Goal: Task Accomplishment & Management: Use online tool/utility

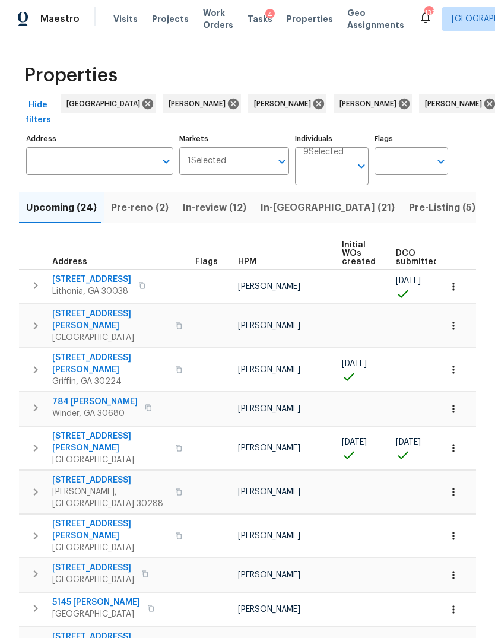
click at [86, 164] on input "Address" at bounding box center [90, 161] width 129 height 28
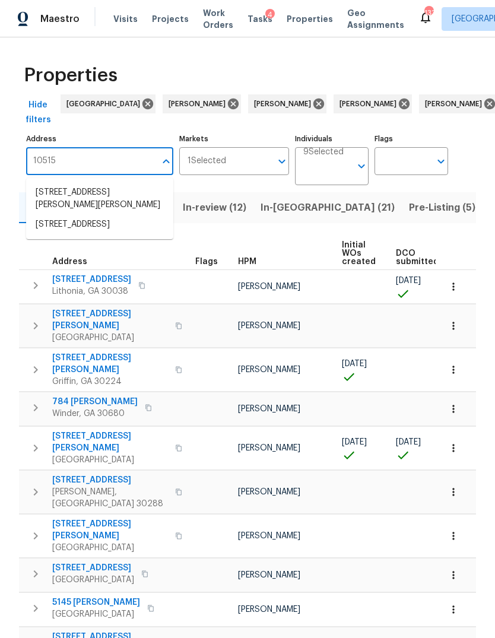
type input "10515"
click at [88, 200] on li "10515 Colony Glen Dr Alpharetta GA 30022" at bounding box center [99, 199] width 147 height 32
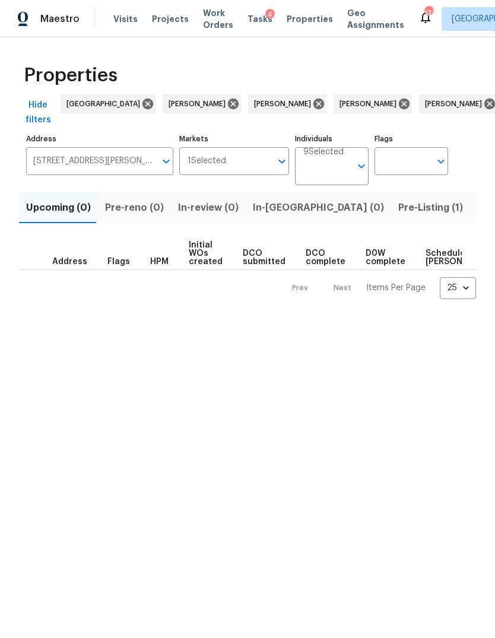
click at [391, 217] on button "Pre-Listing (1)" at bounding box center [430, 207] width 79 height 31
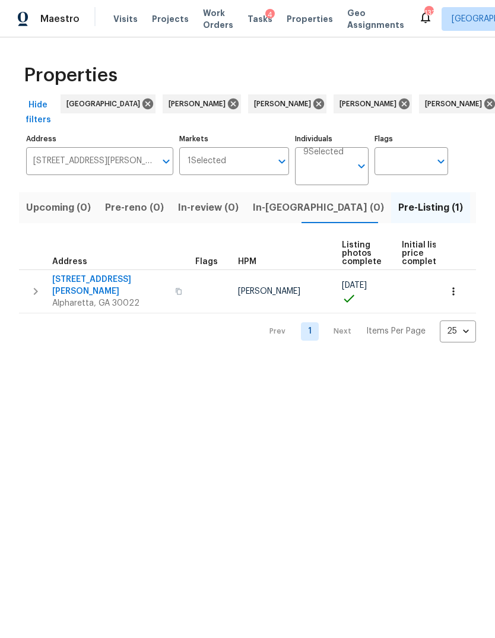
click at [448, 286] on icon "button" at bounding box center [454, 292] width 12 height 12
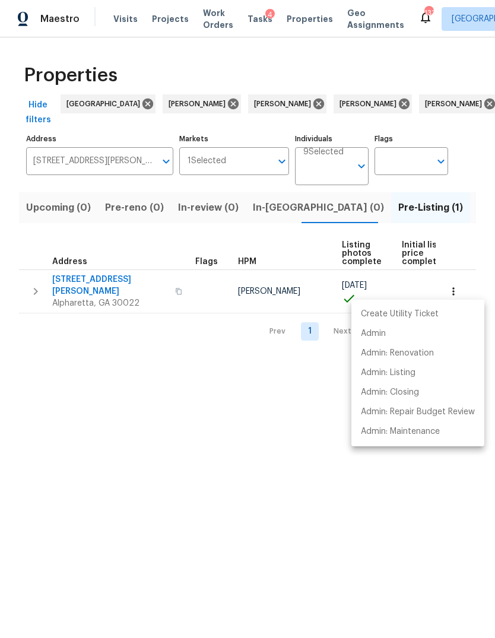
click at [240, 425] on div at bounding box center [247, 319] width 495 height 638
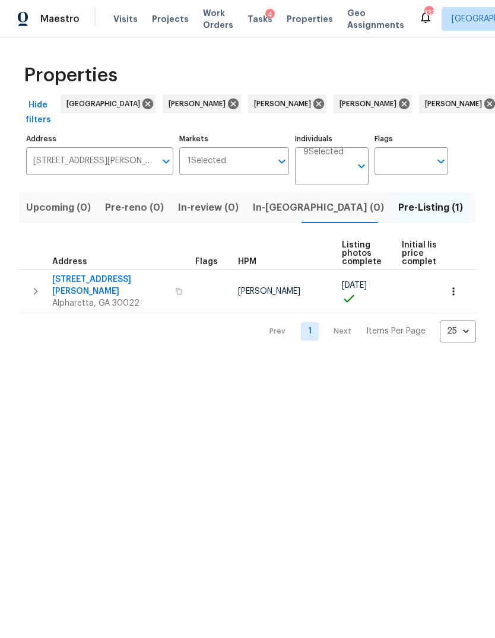
click at [33, 284] on icon "button" at bounding box center [35, 291] width 14 height 14
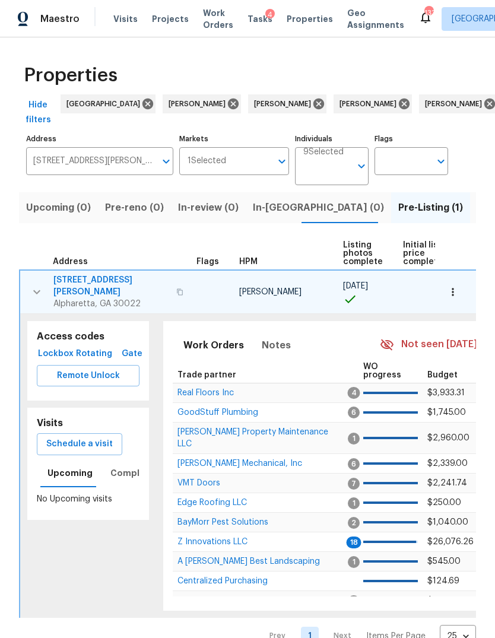
click at [98, 437] on span "Schedule a visit" at bounding box center [79, 444] width 66 height 15
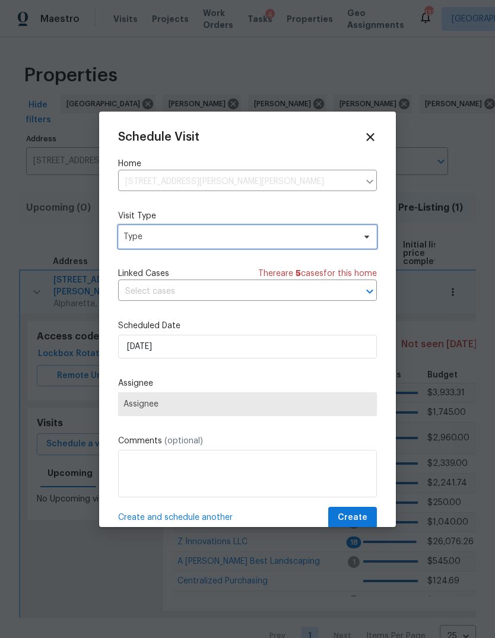
click at [230, 233] on span "Type" at bounding box center [238, 237] width 231 height 12
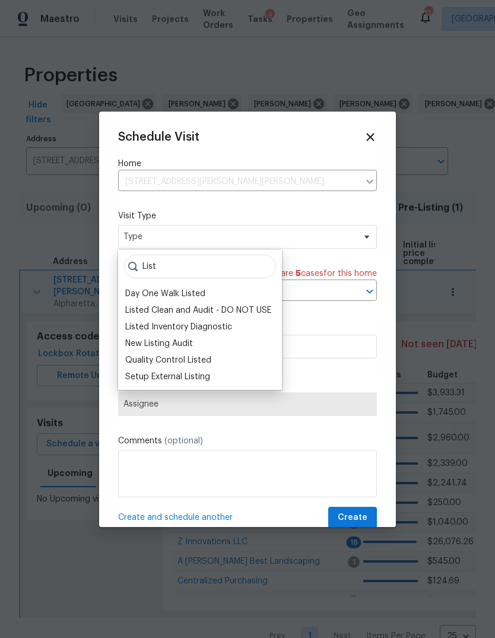
type input "List"
click at [183, 326] on div "Listed Inventory Diagnostic" at bounding box center [178, 327] width 107 height 12
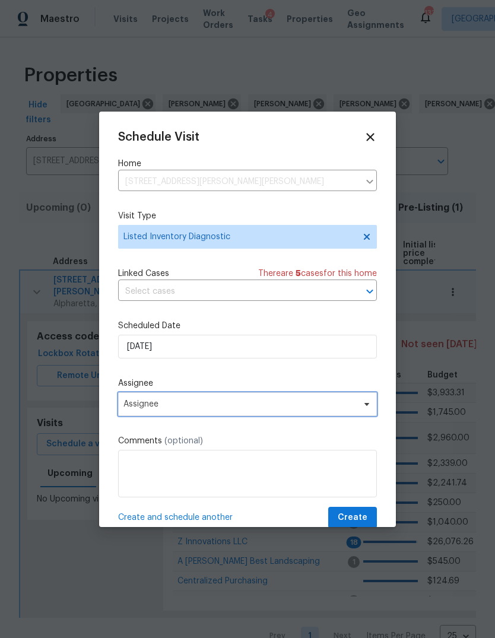
click at [180, 408] on span "Assignee" at bounding box center [239, 404] width 233 height 9
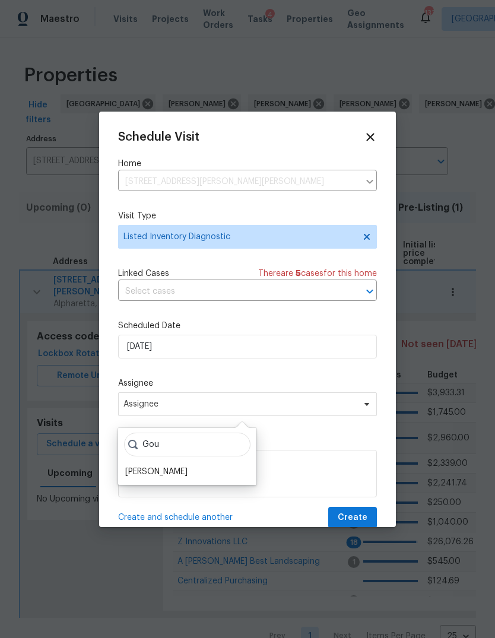
type input "Gou"
click at [178, 463] on div "Gou Anthony Gouldthorp" at bounding box center [187, 456] width 138 height 57
click at [169, 473] on div "[PERSON_NAME]" at bounding box center [156, 472] width 62 height 12
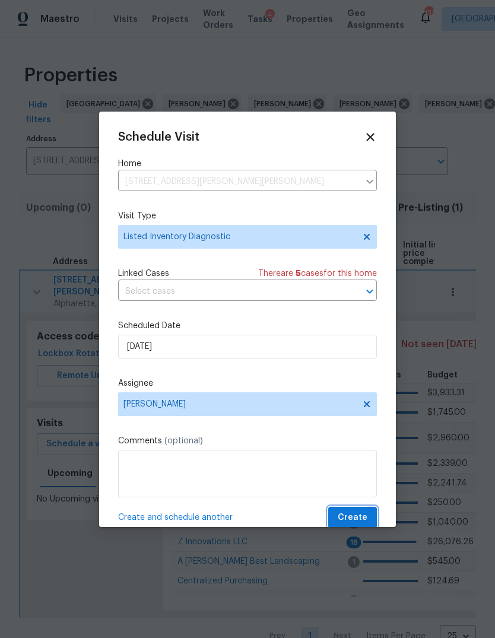
click at [352, 514] on span "Create" at bounding box center [353, 518] width 30 height 15
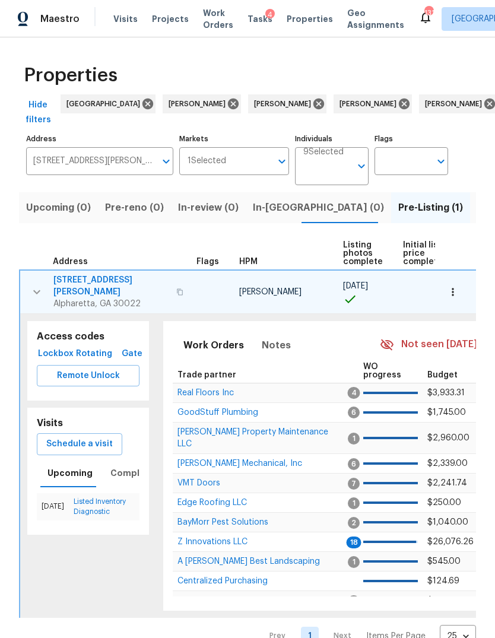
click at [85, 298] on span "Alpharetta, GA 30022" at bounding box center [111, 304] width 116 height 12
click at [94, 433] on button "Schedule a visit" at bounding box center [79, 444] width 85 height 22
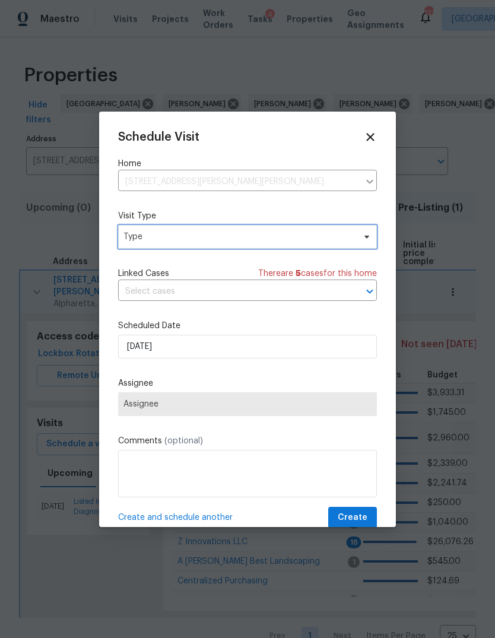
click at [254, 242] on span "Type" at bounding box center [238, 237] width 231 height 12
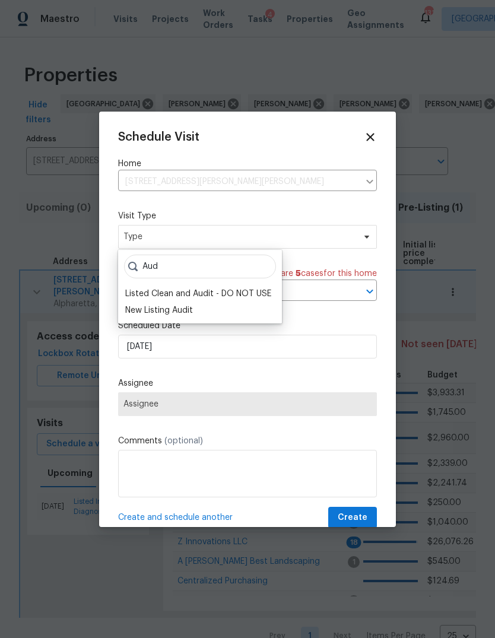
type input "Aud"
click at [193, 313] on div "New Listing Audit" at bounding box center [159, 311] width 68 height 12
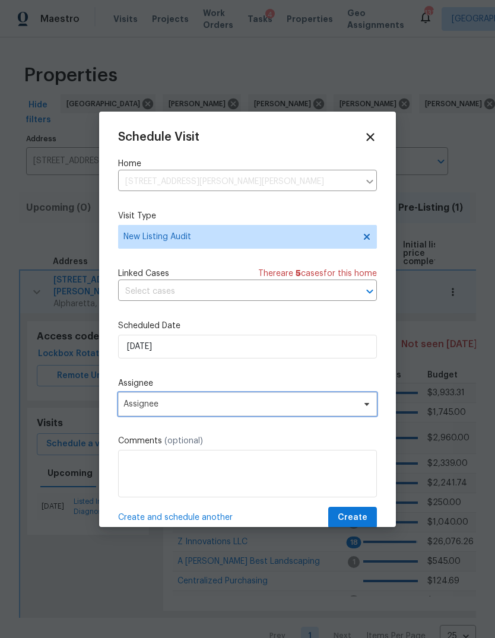
click at [213, 407] on span "Assignee" at bounding box center [239, 404] width 233 height 9
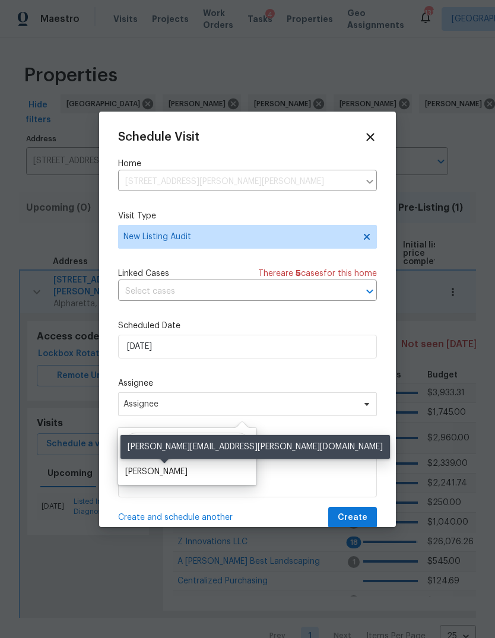
type input "Gou"
click at [176, 477] on div "[PERSON_NAME]" at bounding box center [156, 472] width 62 height 12
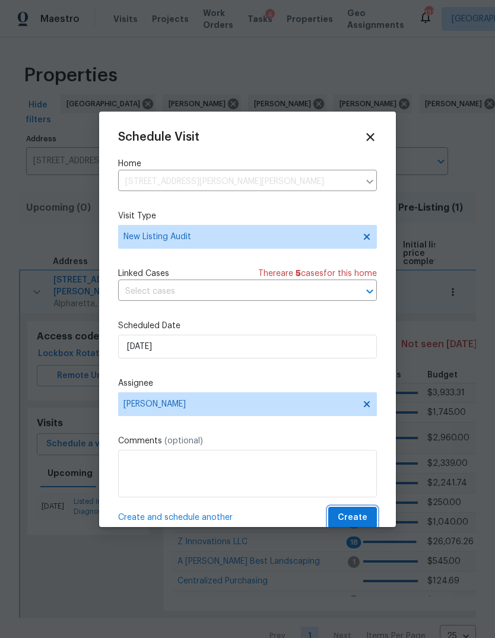
click at [353, 525] on span "Create" at bounding box center [353, 518] width 30 height 15
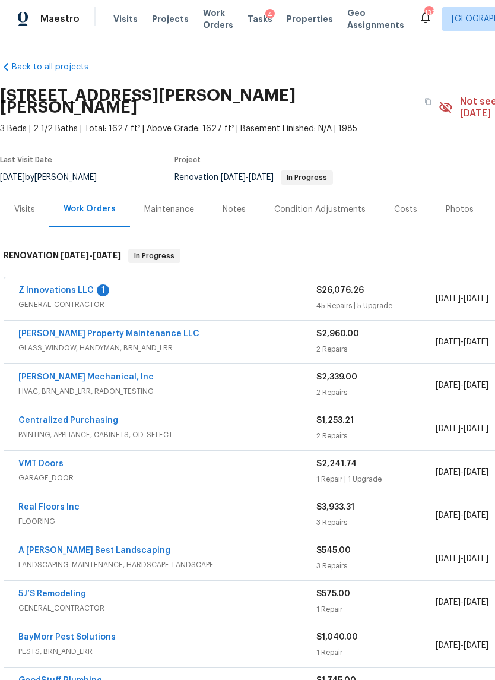
click at [389, 210] on div "Costs" at bounding box center [406, 209] width 52 height 35
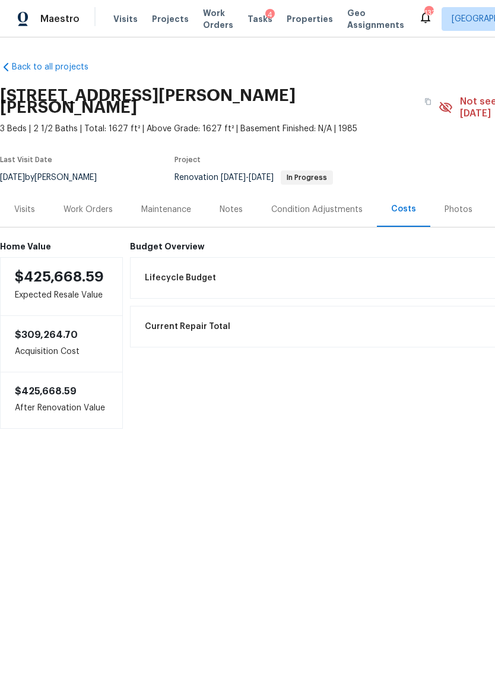
click at [79, 204] on div "Work Orders" at bounding box center [88, 210] width 49 height 12
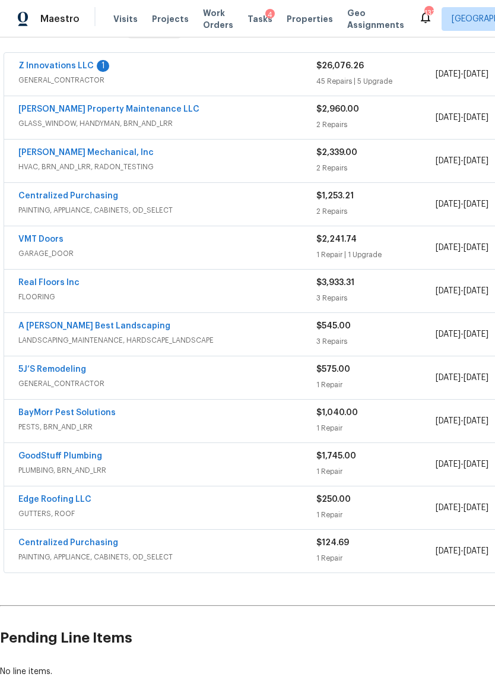
scroll to position [225, 0]
click at [124, 248] on div "VMT Doors GARAGE_DOOR" at bounding box center [167, 247] width 298 height 28
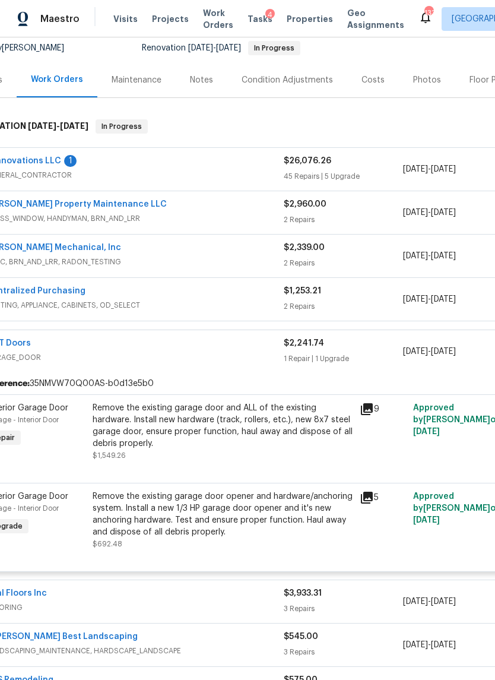
scroll to position [125, 43]
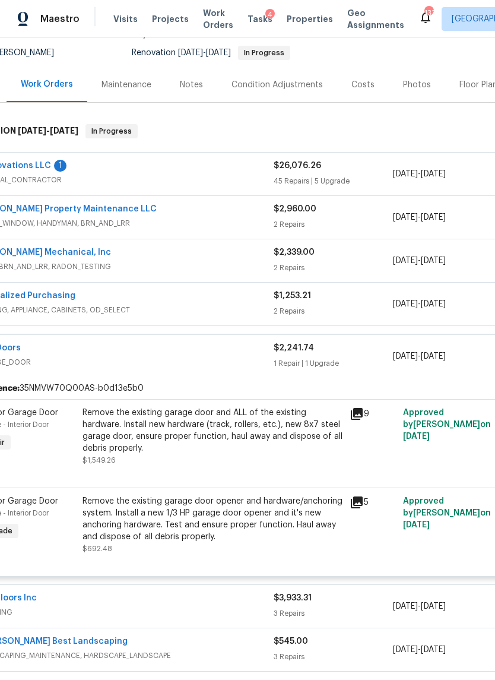
click at [234, 174] on span "GENERAL_CONTRACTOR" at bounding box center [125, 180] width 298 height 12
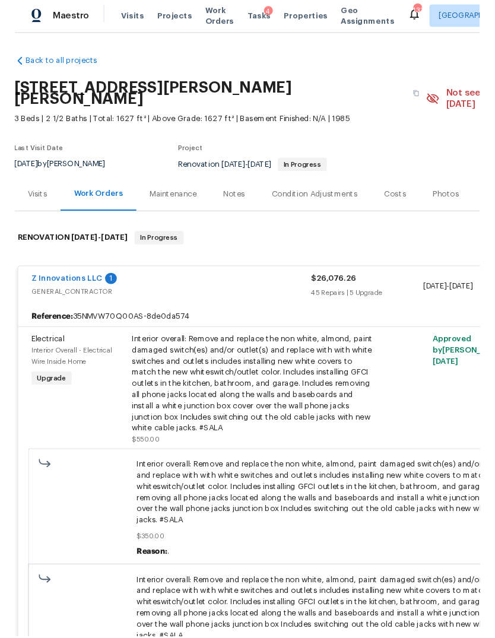
scroll to position [2, 0]
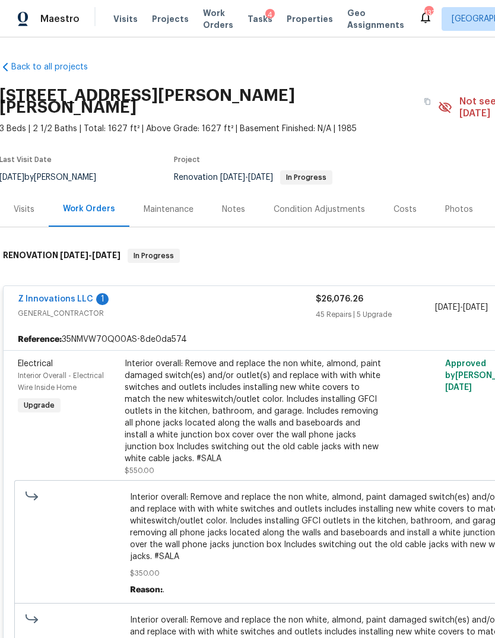
click at [396, 205] on div "Costs" at bounding box center [405, 209] width 52 height 35
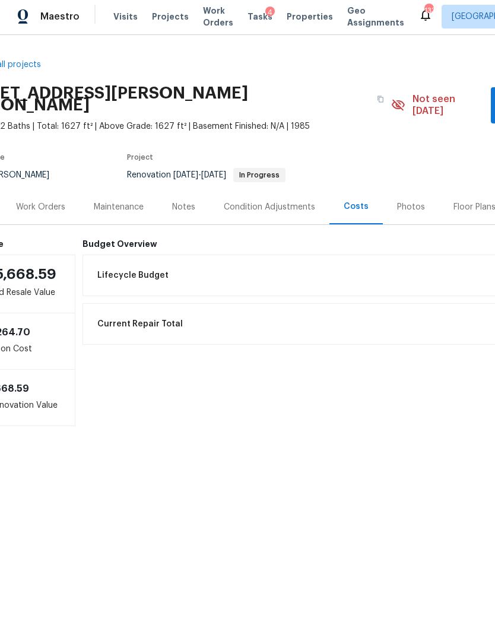
scroll to position [0, 29]
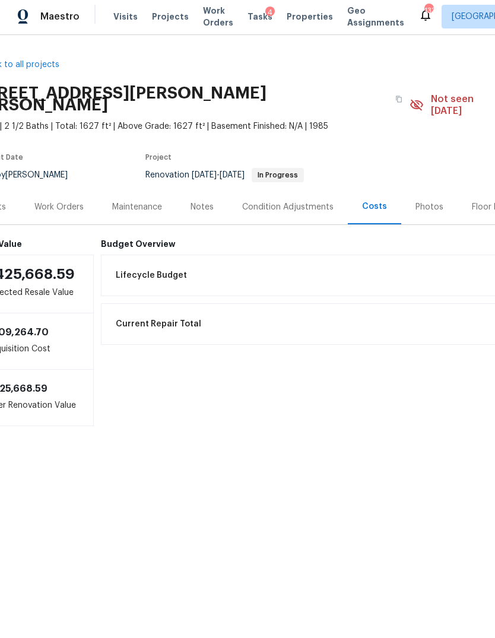
click at [58, 204] on div "Work Orders" at bounding box center [58, 210] width 49 height 12
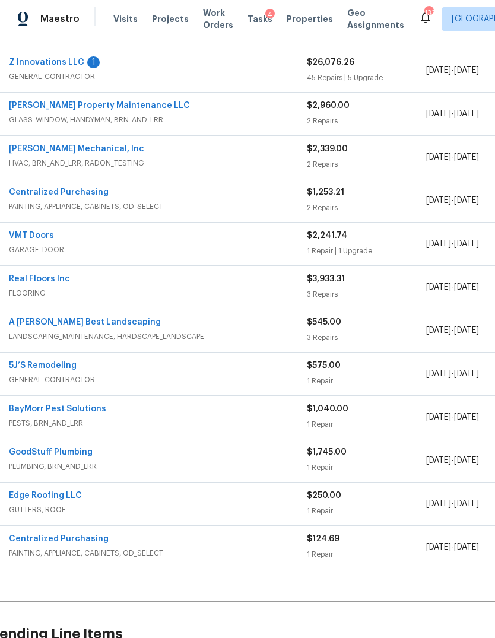
scroll to position [229, 9]
